Goal: Task Accomplishment & Management: Complete application form

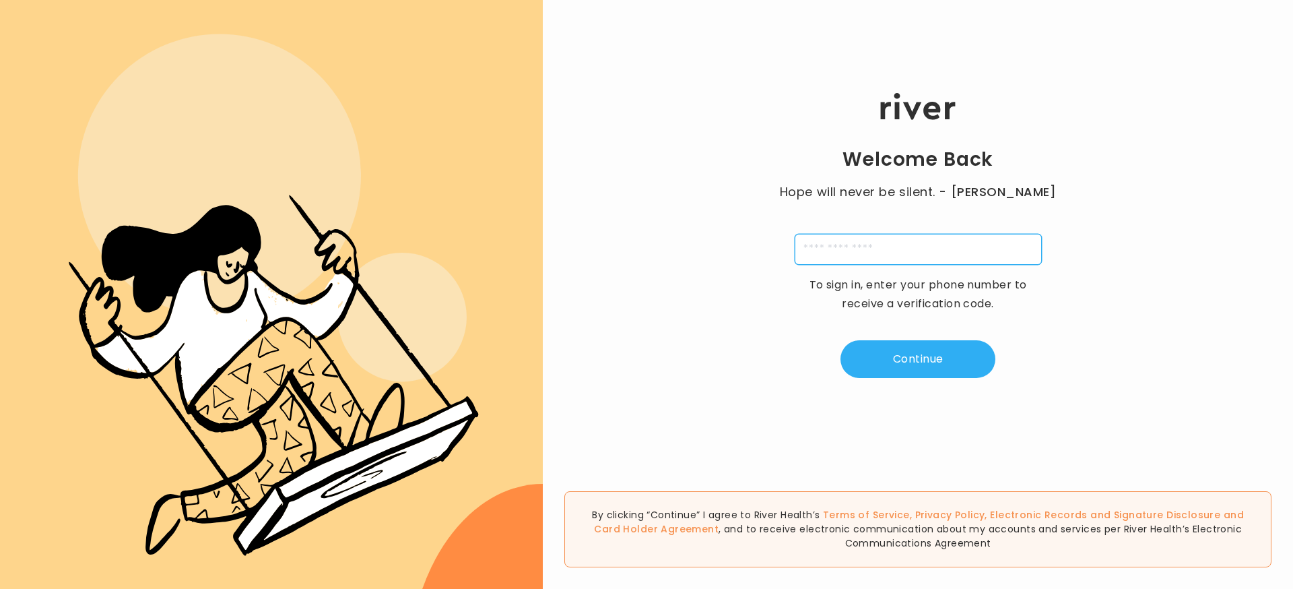
click at [864, 237] on input "tel" at bounding box center [918, 249] width 247 height 31
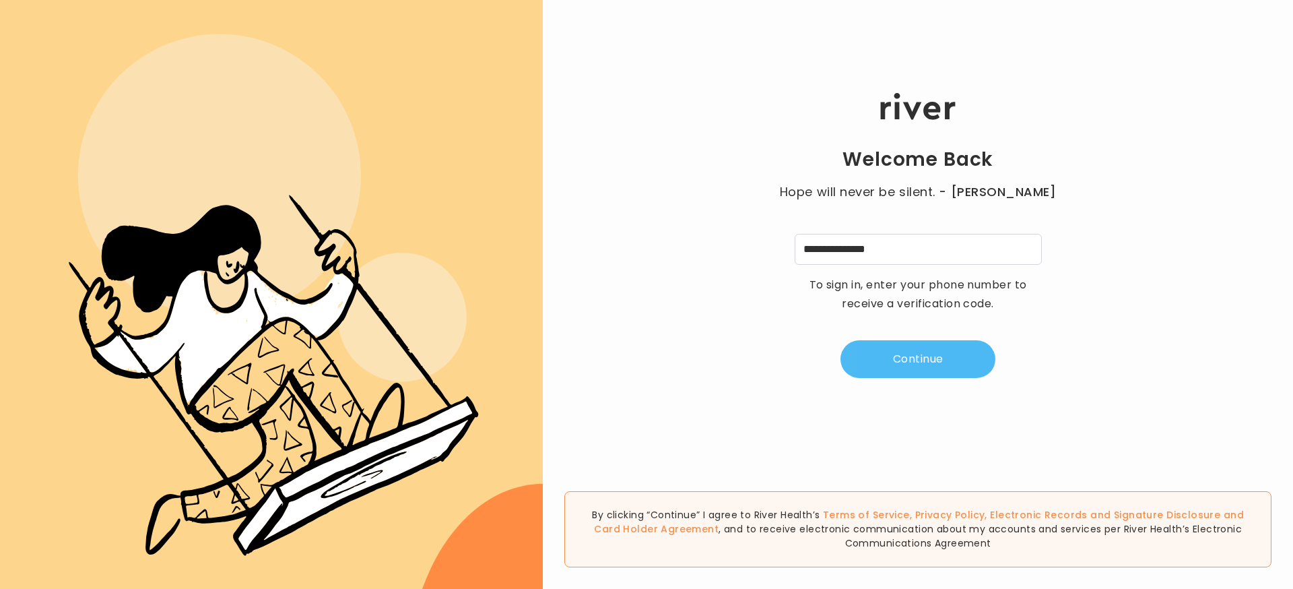
click at [912, 350] on button "Continue" at bounding box center [918, 359] width 155 height 38
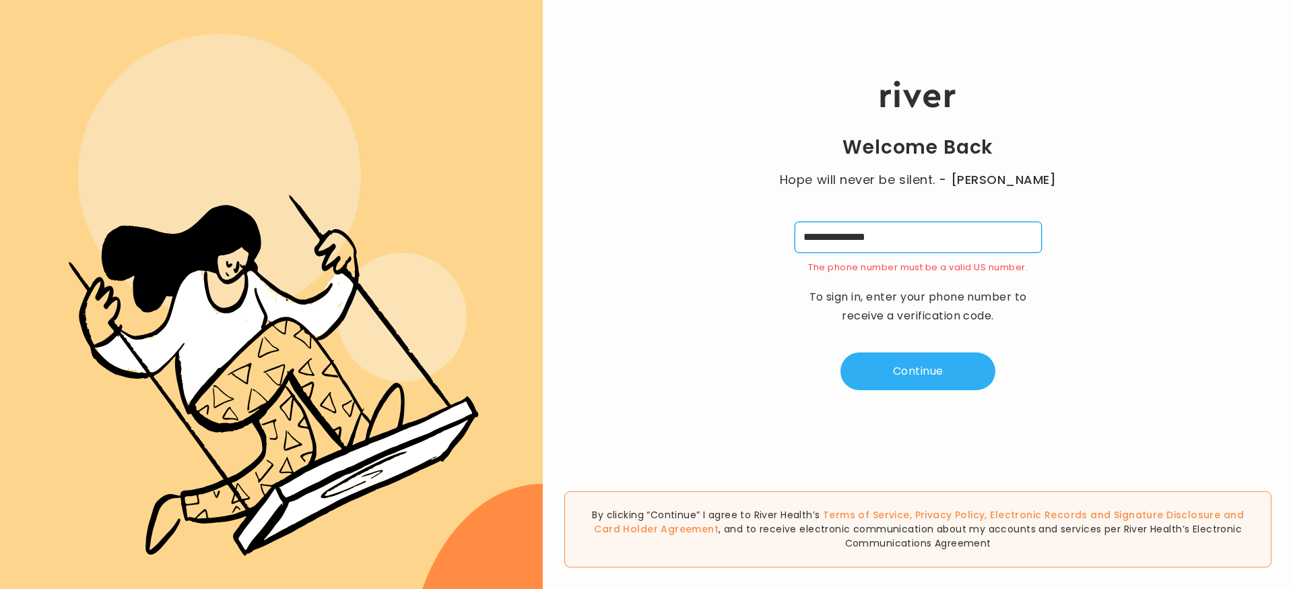
click at [903, 240] on input "**********" at bounding box center [918, 237] width 247 height 31
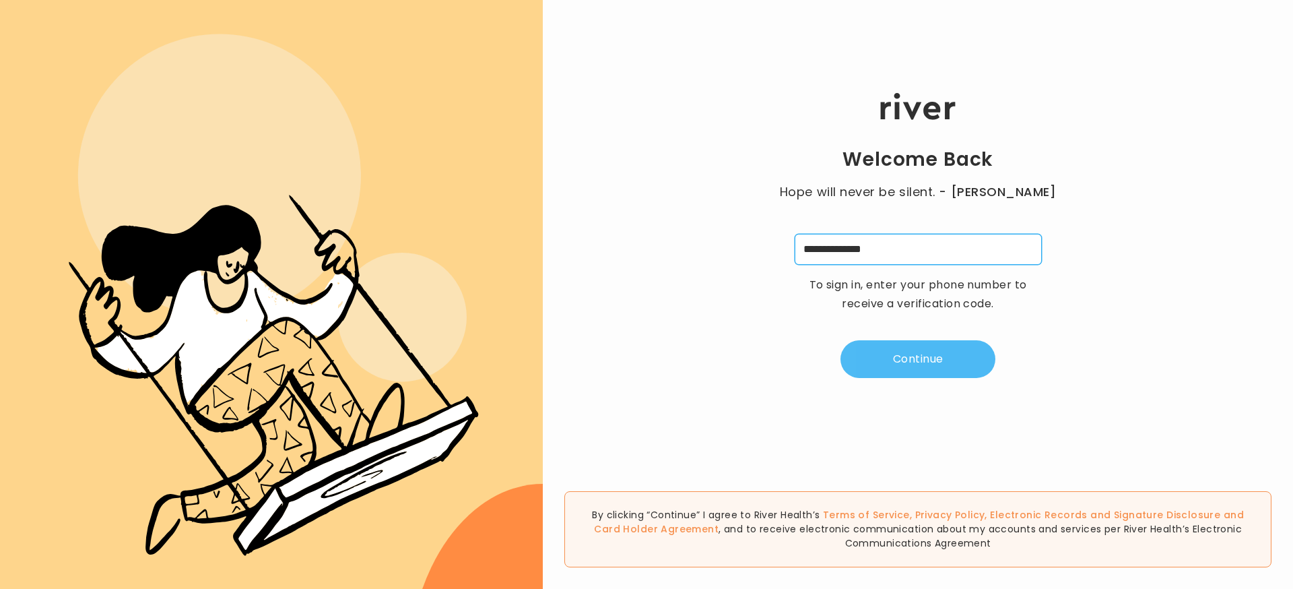
type input "**********"
click at [933, 356] on button "Continue" at bounding box center [918, 359] width 155 height 38
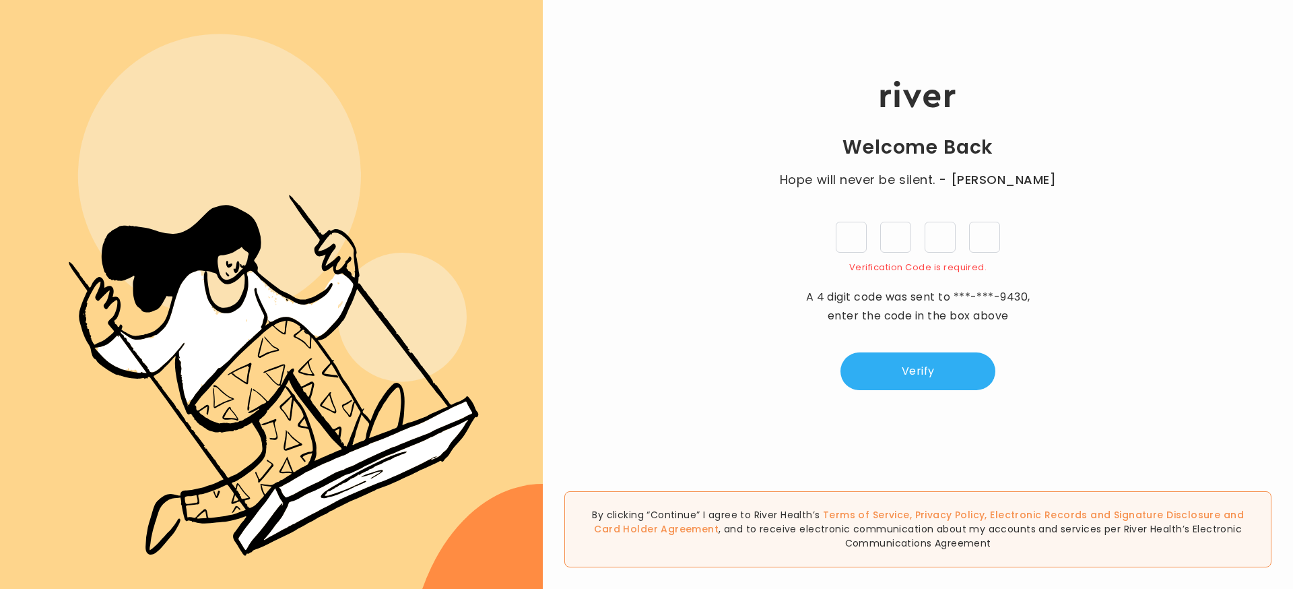
type input "*"
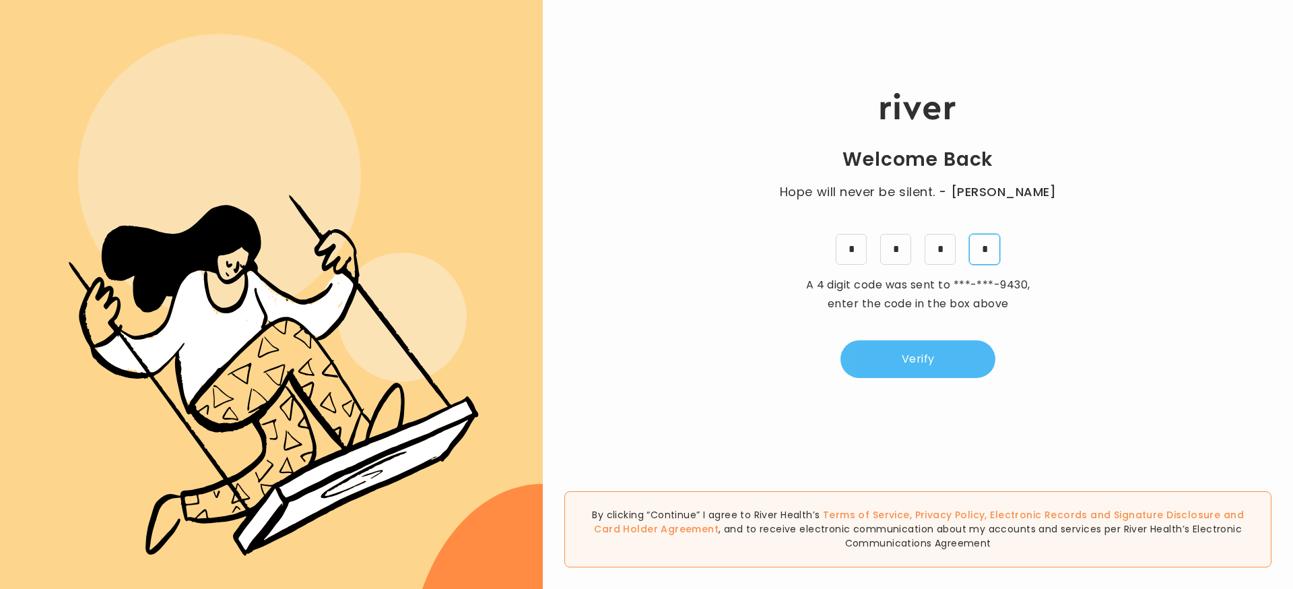
type input "*"
click at [913, 339] on div "Welcome Back Hope will never be silent. - [PERSON_NAME] * * * * A 4 digit code …" at bounding box center [918, 235] width 750 height 353
click at [915, 344] on button "Verify" at bounding box center [918, 359] width 155 height 38
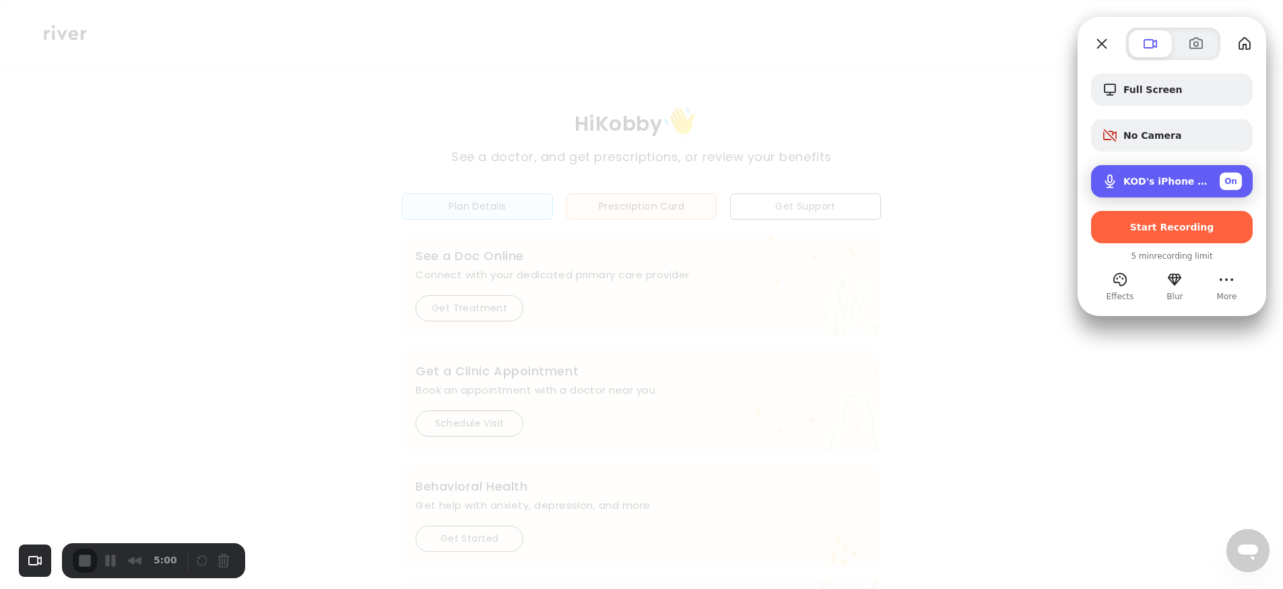
click at [1181, 182] on span "KOD's iPhone Microphone" at bounding box center [1166, 181] width 86 height 11
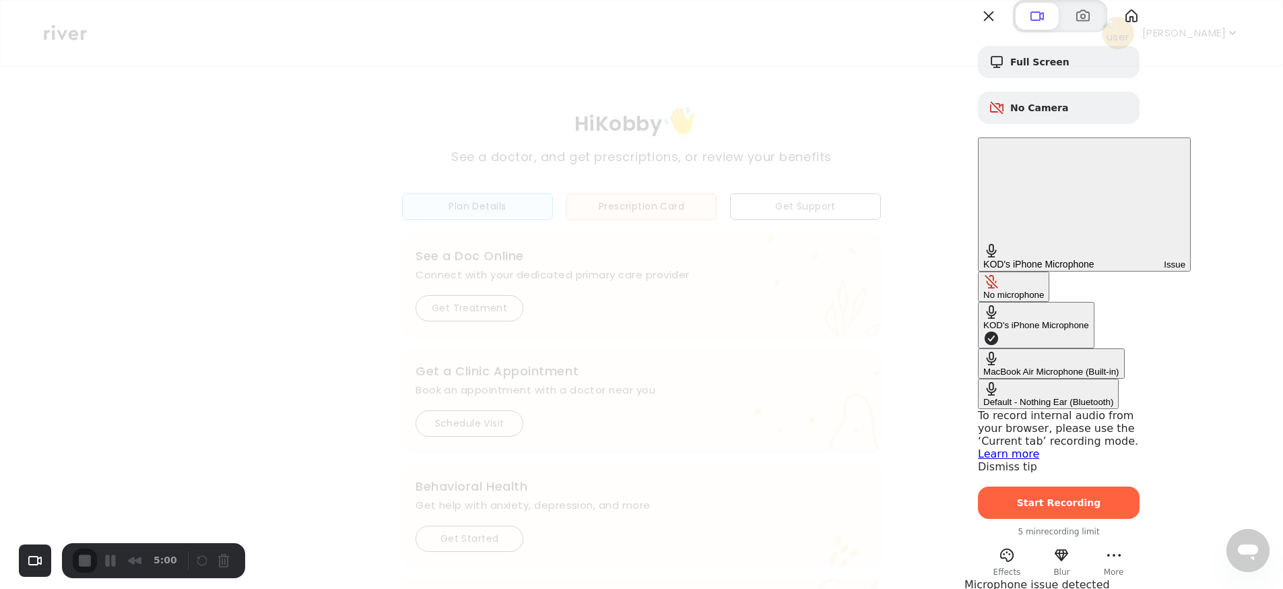
click at [1002, 397] on div "Default - Nothing Ear (Bluetooth)" at bounding box center [1048, 402] width 130 height 10
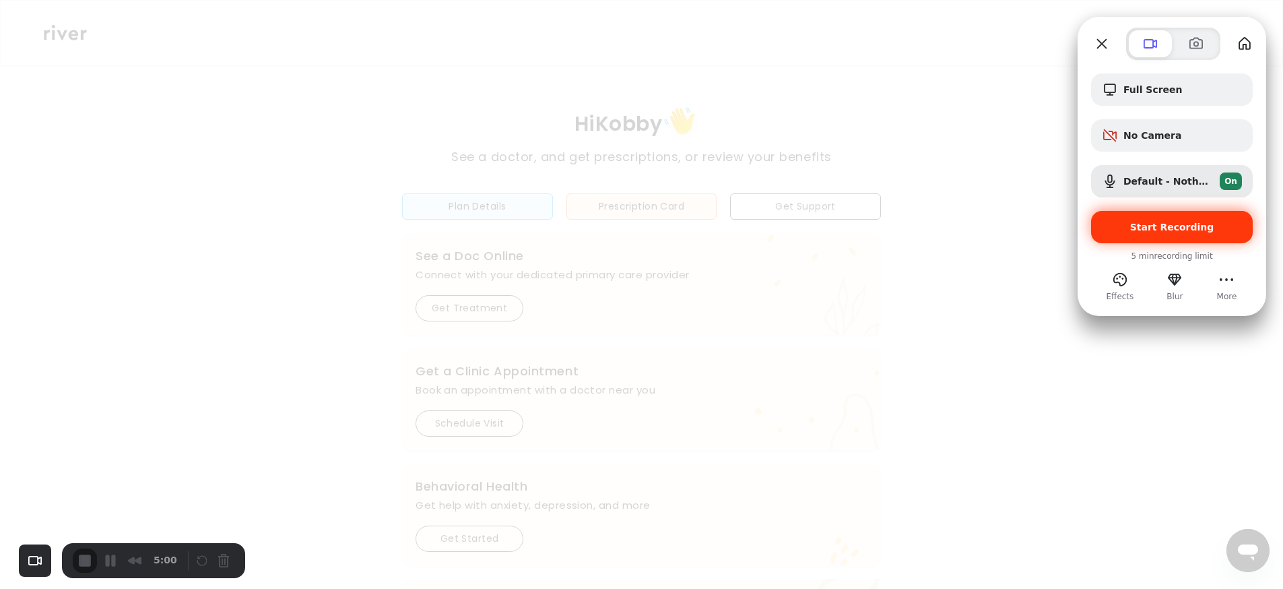
click at [1148, 232] on span "Start Recording" at bounding box center [1172, 227] width 84 height 11
click at [1173, 227] on span "Start Recording" at bounding box center [1172, 227] width 84 height 11
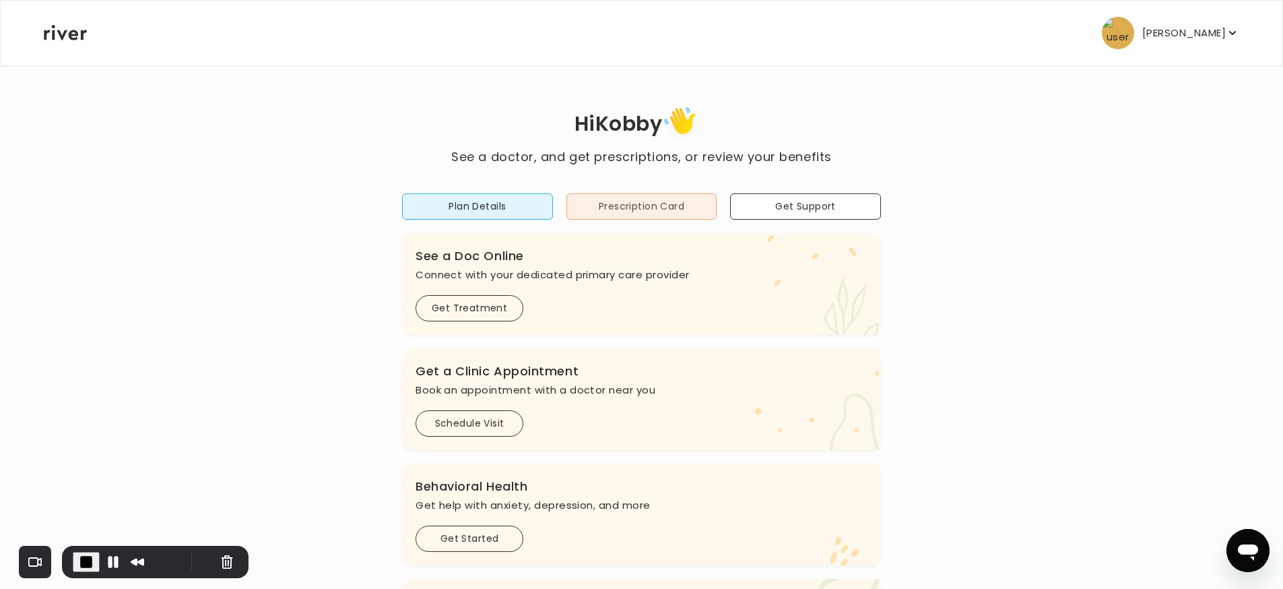
click at [635, 205] on button "Prescription Card" at bounding box center [641, 206] width 151 height 26
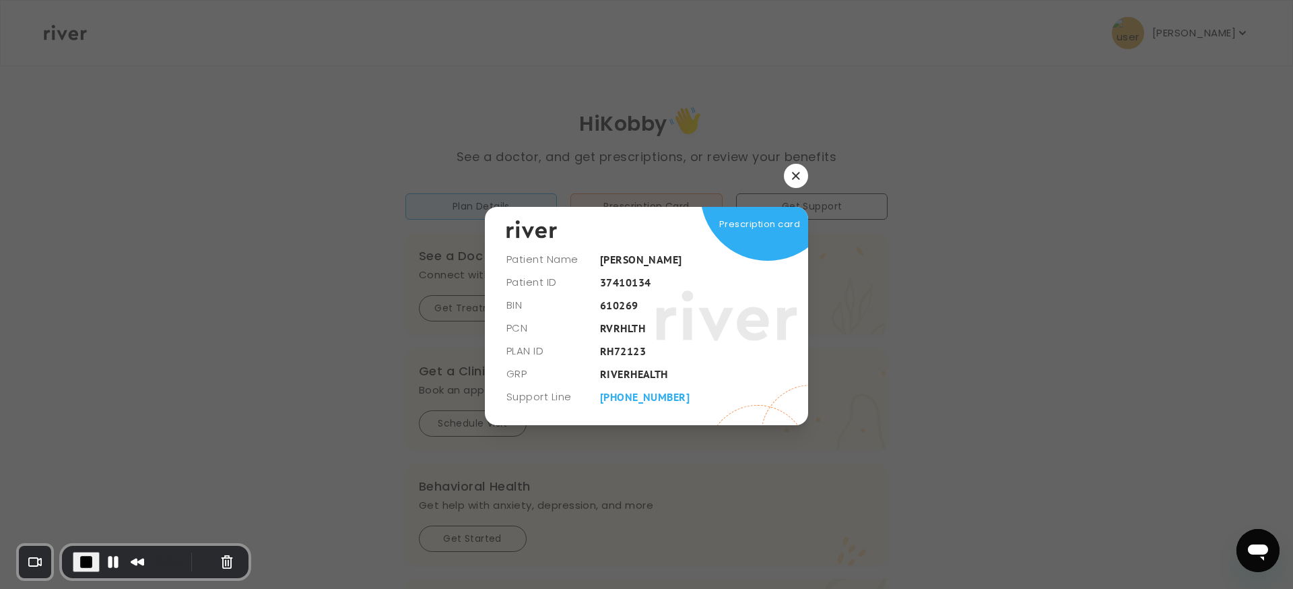
click at [801, 171] on button "button" at bounding box center [796, 176] width 24 height 24
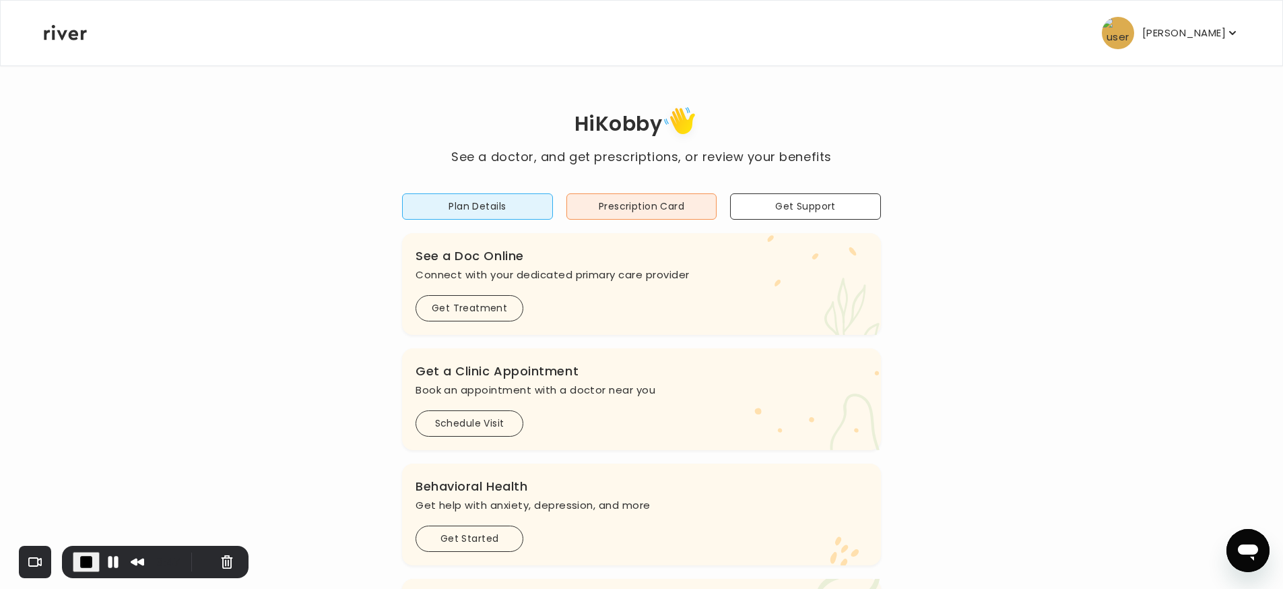
click at [1153, 40] on p "[PERSON_NAME]" at bounding box center [1184, 33] width 84 height 19
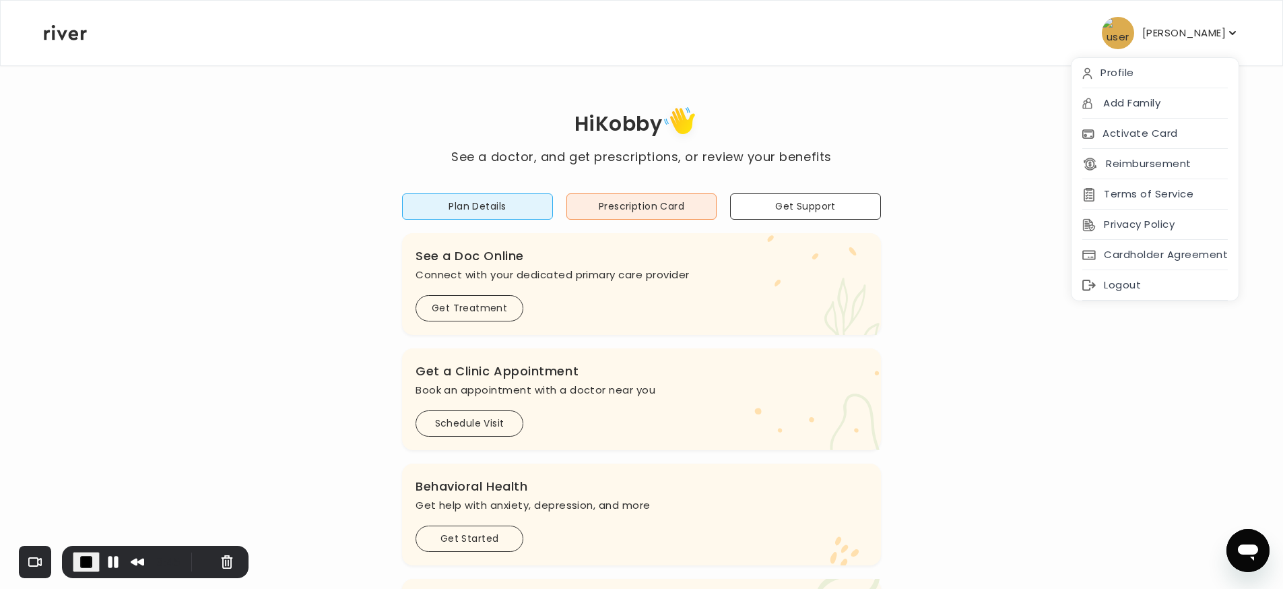
click at [1216, 30] on p "[PERSON_NAME]" at bounding box center [1184, 33] width 84 height 19
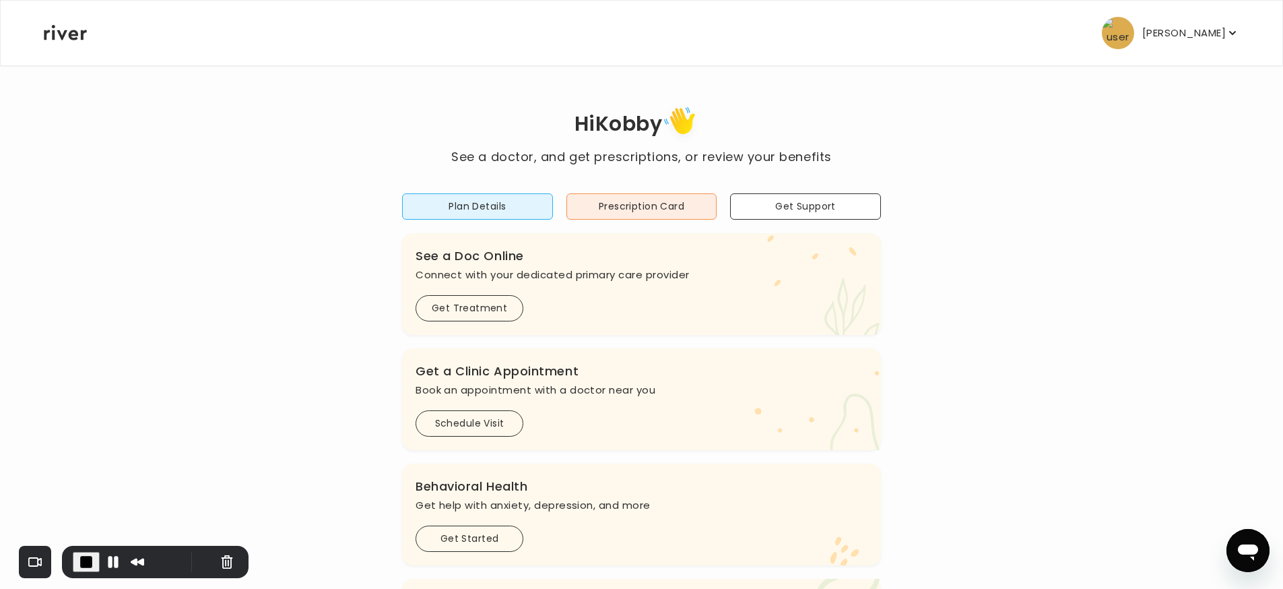
click at [1207, 38] on p "[PERSON_NAME]" at bounding box center [1184, 33] width 84 height 19
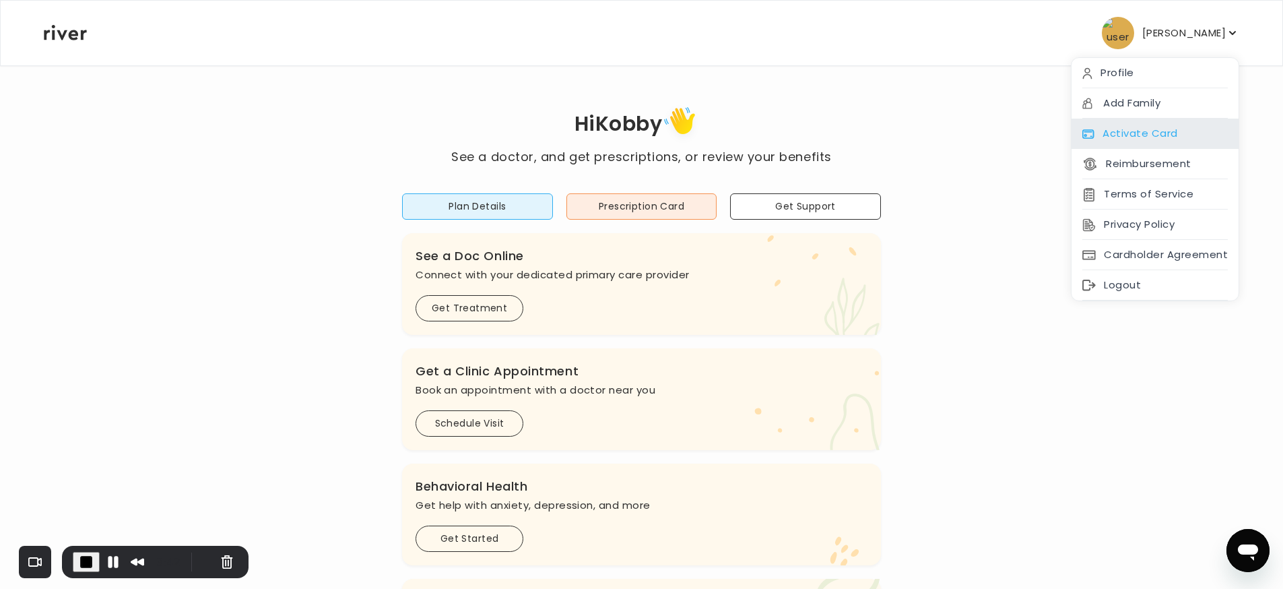
click at [1139, 129] on div "Activate Card" at bounding box center [1155, 134] width 167 height 30
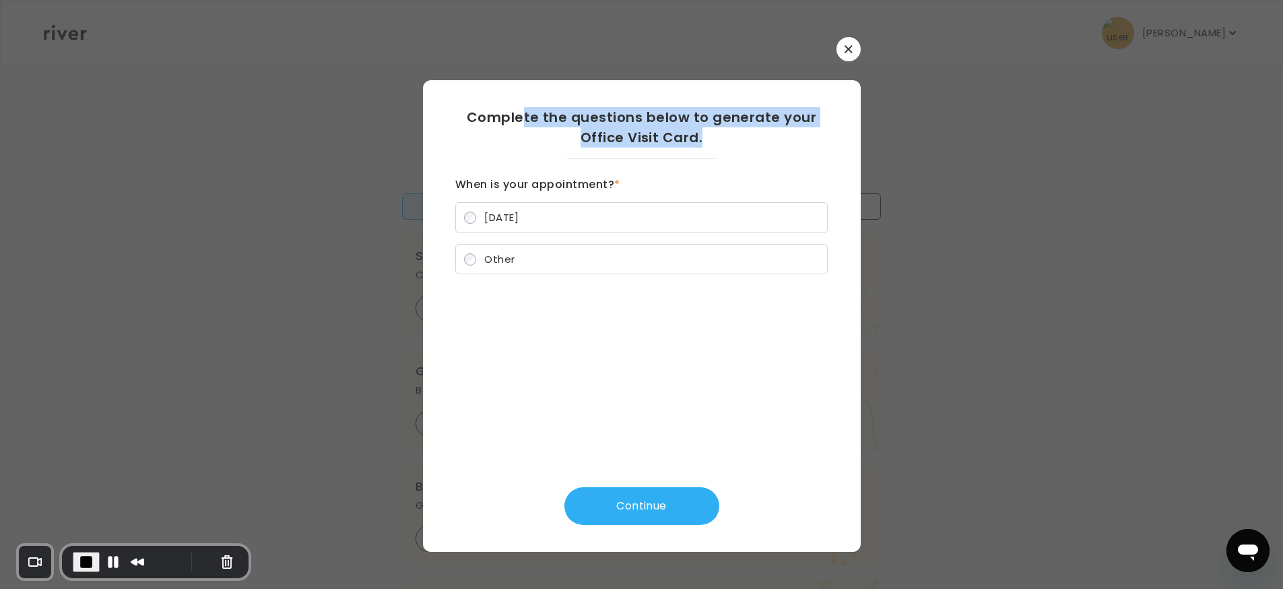
drag, startPoint x: 537, startPoint y: 110, endPoint x: 717, endPoint y: 131, distance: 181.1
click at [717, 131] on h2 "Complete the questions below to generate your Office Visit Card." at bounding box center [641, 127] width 372 height 40
click at [641, 144] on h2 "Complete the questions below to generate your Office Visit Card." at bounding box center [641, 127] width 372 height 40
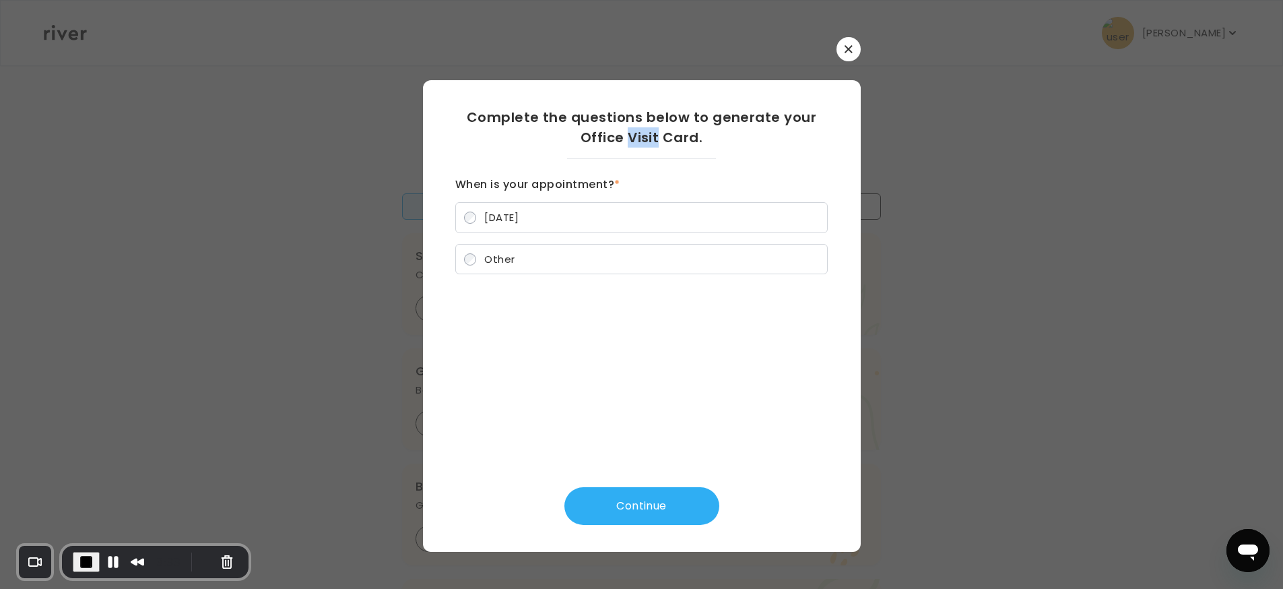
click at [641, 143] on h2 "Complete the questions below to generate your Office Visit Card." at bounding box center [641, 127] width 372 height 40
click at [550, 131] on h2 "Complete the questions below to generate your Office Visit Card." at bounding box center [641, 127] width 372 height 40
click at [476, 221] on label "[DATE]" at bounding box center [641, 217] width 372 height 31
click at [642, 496] on button "Continue" at bounding box center [641, 506] width 155 height 38
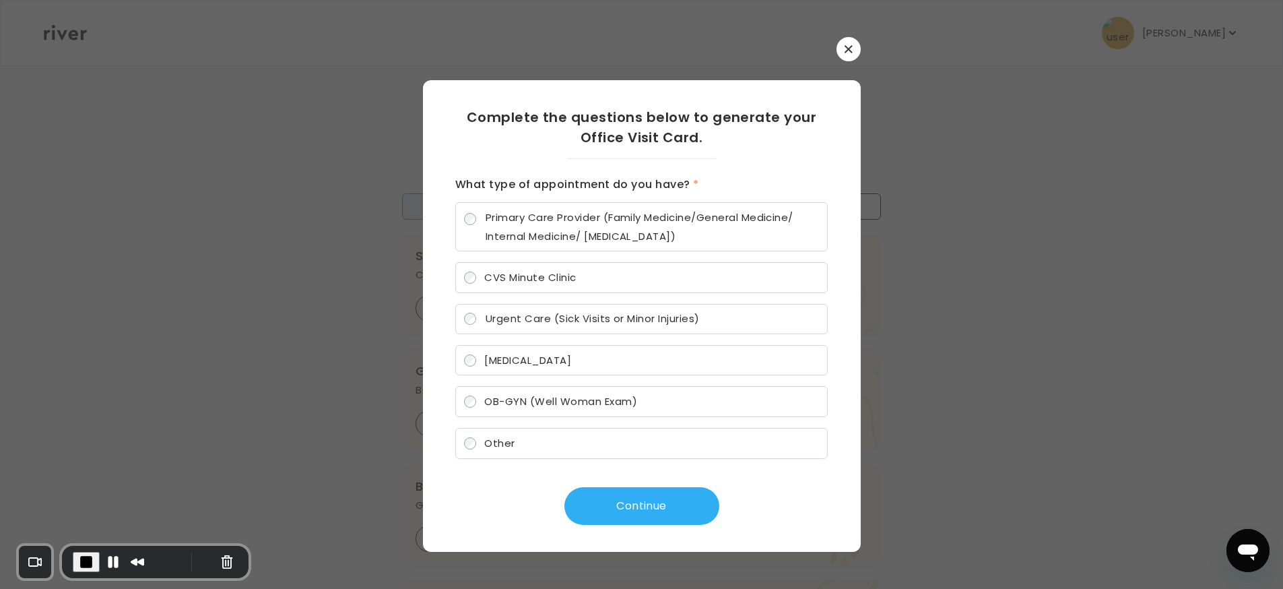
click at [499, 274] on span "CVS Minute Clinic" at bounding box center [530, 277] width 92 height 14
click at [624, 508] on button "Continue" at bounding box center [641, 506] width 155 height 38
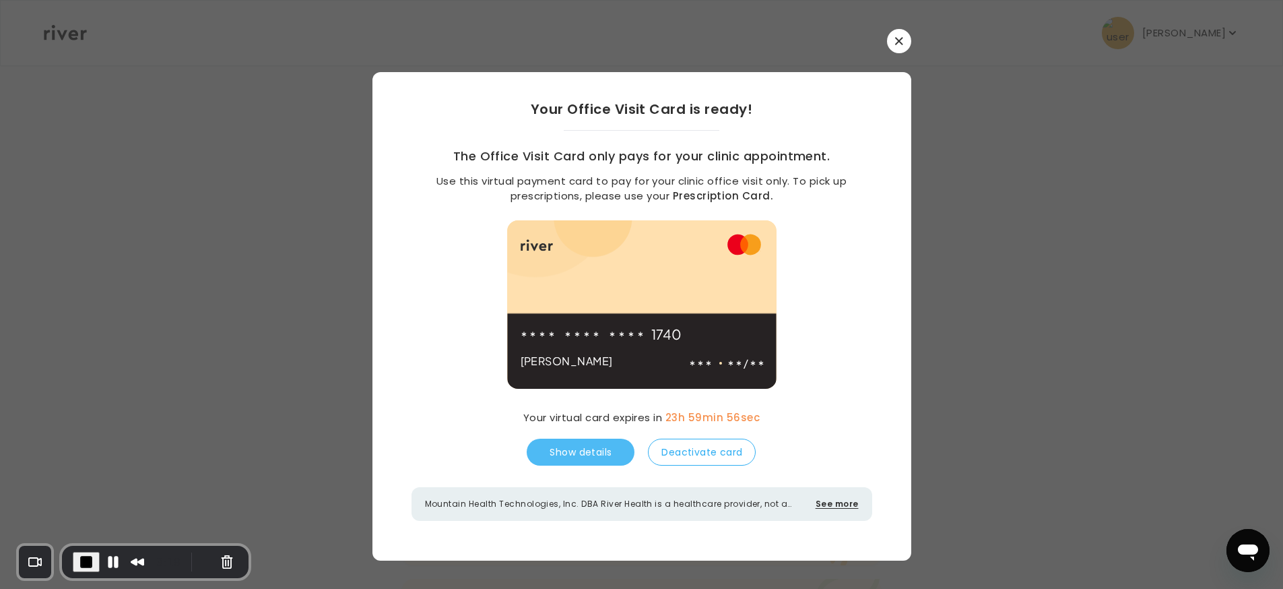
click at [562, 451] on button "Show details" at bounding box center [581, 451] width 108 height 27
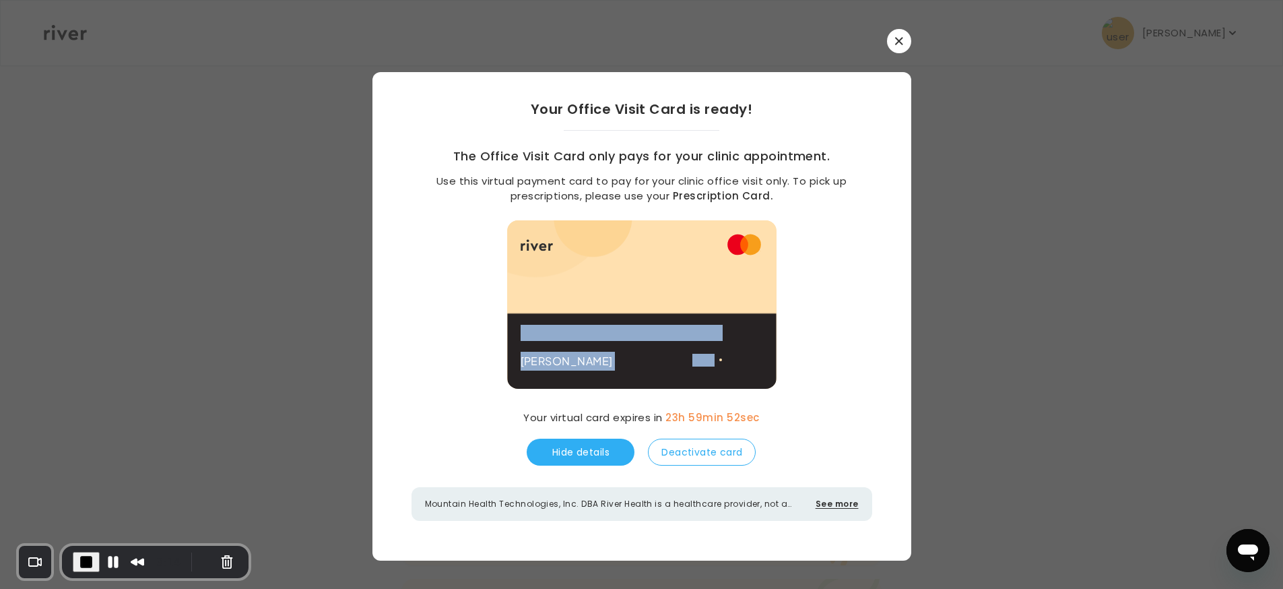
drag, startPoint x: 643, startPoint y: 346, endPoint x: 760, endPoint y: 360, distance: 118.1
click at [760, 360] on div "1740 [PERSON_NAME] /" at bounding box center [641, 304] width 269 height 168
click at [671, 345] on div "1740" at bounding box center [622, 333] width 202 height 37
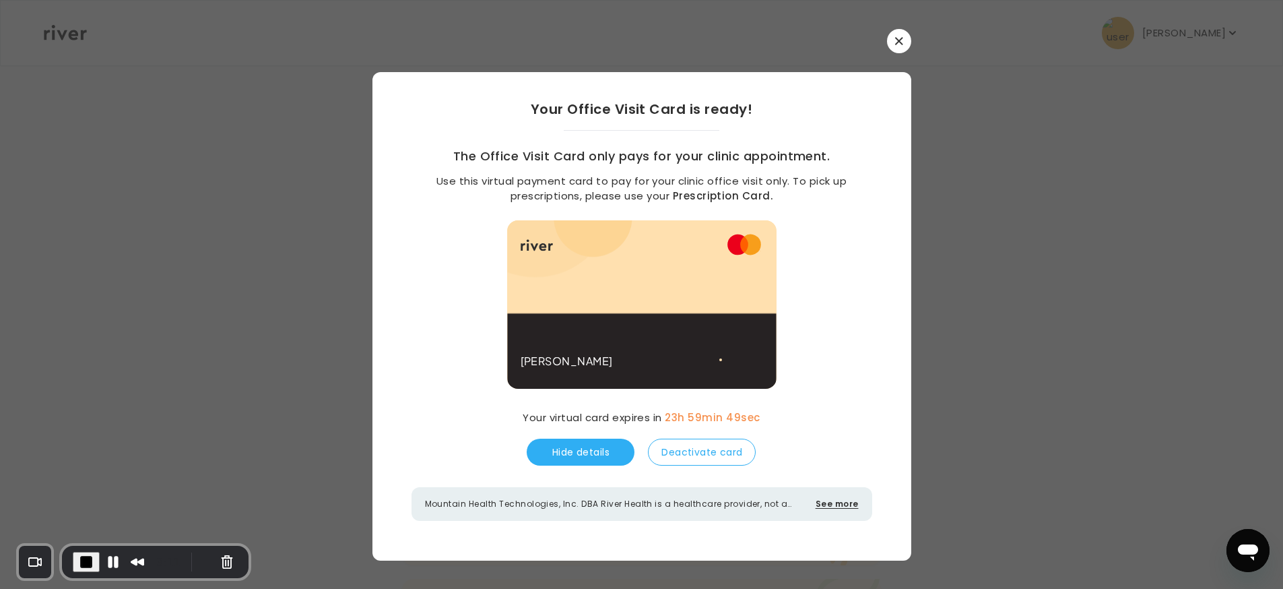
click at [650, 331] on span "1740" at bounding box center [602, 334] width 162 height 19
click at [608, 455] on button "Hide details" at bounding box center [581, 451] width 108 height 27
click at [826, 426] on div "Your Office Visit Card is ready! The Office Visit Card only pays for your clini…" at bounding box center [641, 309] width 539 height 475
click at [711, 447] on button "Deactivate card" at bounding box center [702, 451] width 108 height 27
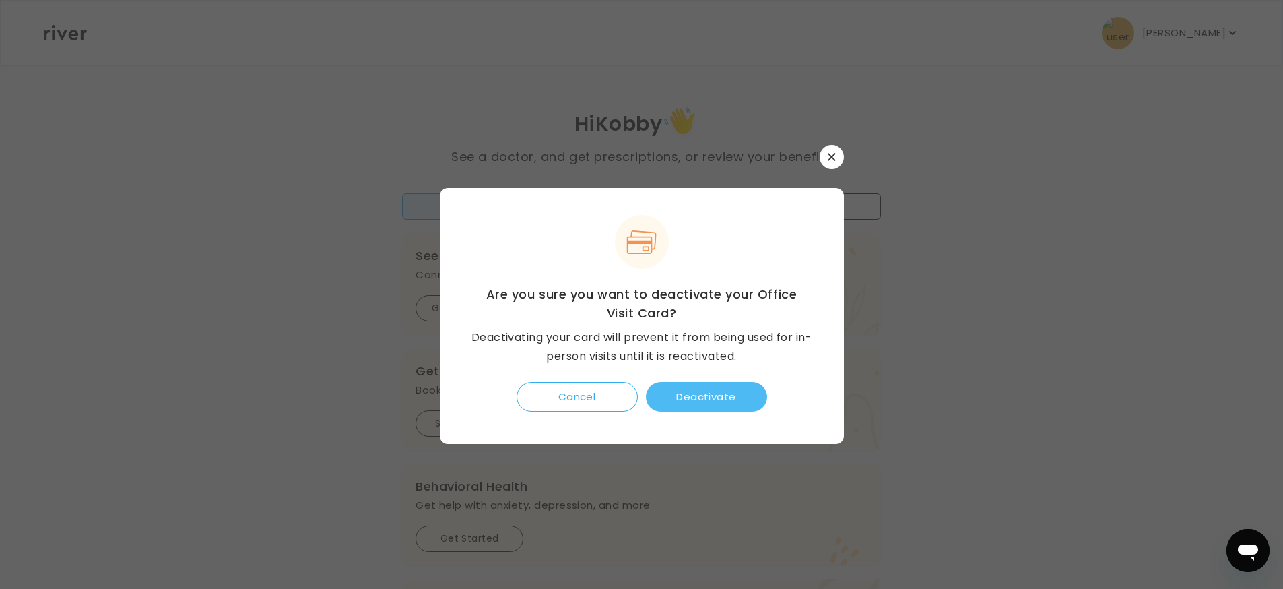
click at [709, 403] on button "Deactivate" at bounding box center [706, 397] width 121 height 30
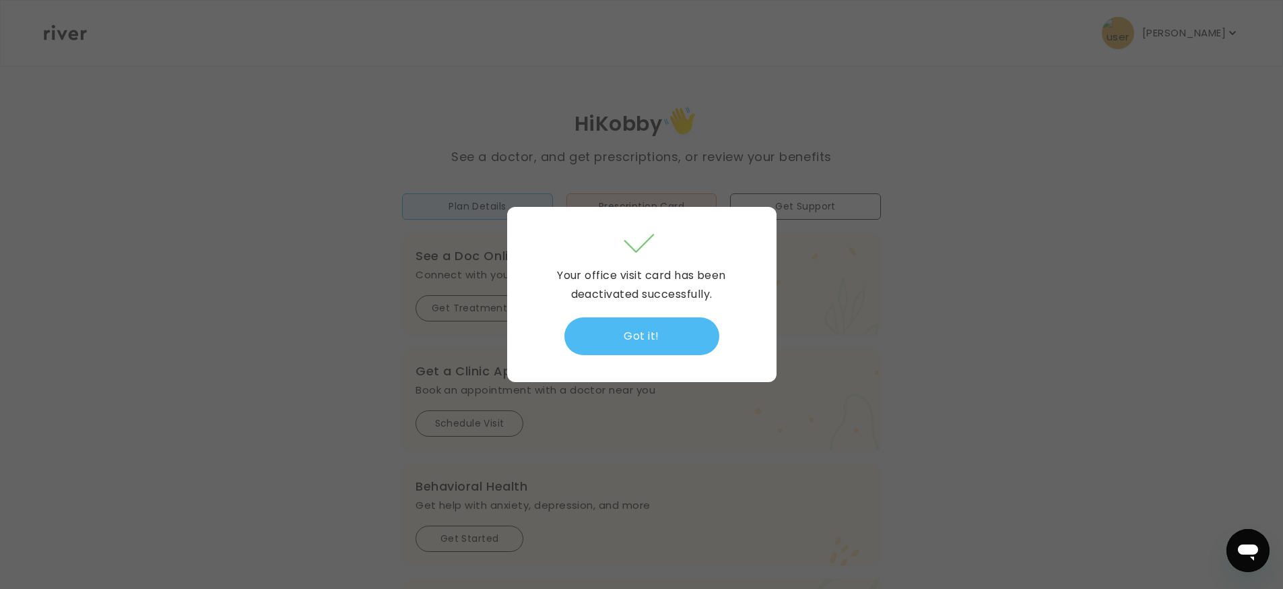
click at [680, 330] on button "Got it!" at bounding box center [641, 336] width 155 height 38
